Goal: Task Accomplishment & Management: Complete application form

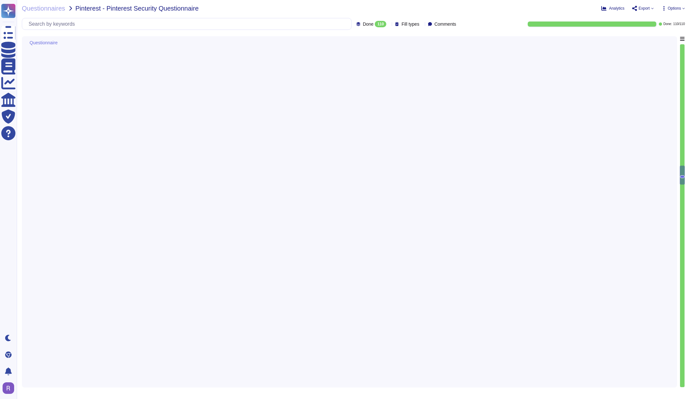
type textarea "A network diagram is maintained that defines segmentation boundaries and commun…"
type textarea "HTTPS via web image pixel query string parameters"
type textarea "In our environment, we utilize Transport Layer Security (TLS) for network commu…"
type textarea "N/A"
type textarea "The tvScientific internal network is protected from public internet traffic via…"
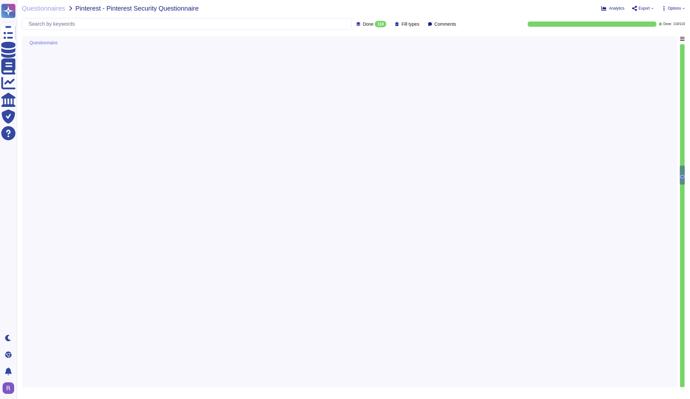
type textarea "Laptops managed by an MDM"
type textarea "Infrastructure TvScientific's platform is hosted within AWS and consists of a m…"
type textarea "- Local storage on company-provided devices is encrypted using approved methods…"
type textarea "The Information Security Team is responsible for managing the devices utilized …"
